Goal: Task Accomplishment & Management: Use online tool/utility

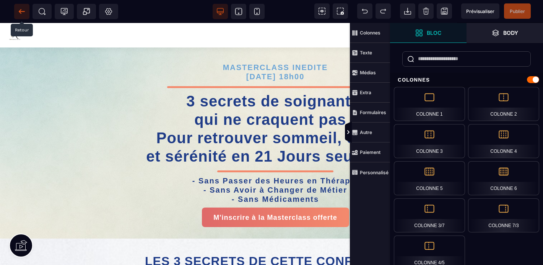
click at [22, 10] on icon at bounding box center [22, 12] width 8 height 8
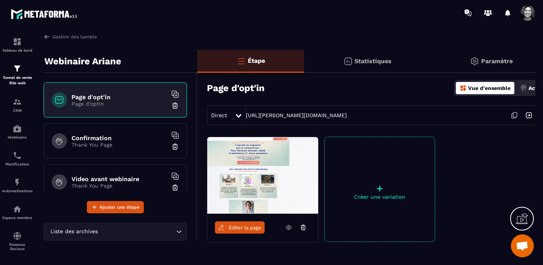
click at [381, 188] on p "+" at bounding box center [380, 188] width 110 height 11
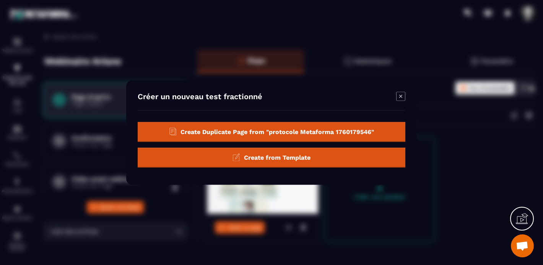
click at [297, 134] on span "Create Duplicate Page from "protocole Metaforma 1760179546"" at bounding box center [278, 131] width 194 height 7
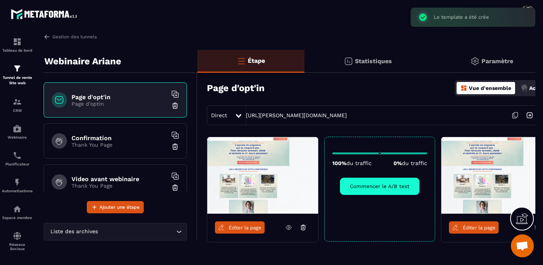
click at [479, 227] on span "Éditer la page" at bounding box center [479, 228] width 33 height 6
